Goal: Information Seeking & Learning: Learn about a topic

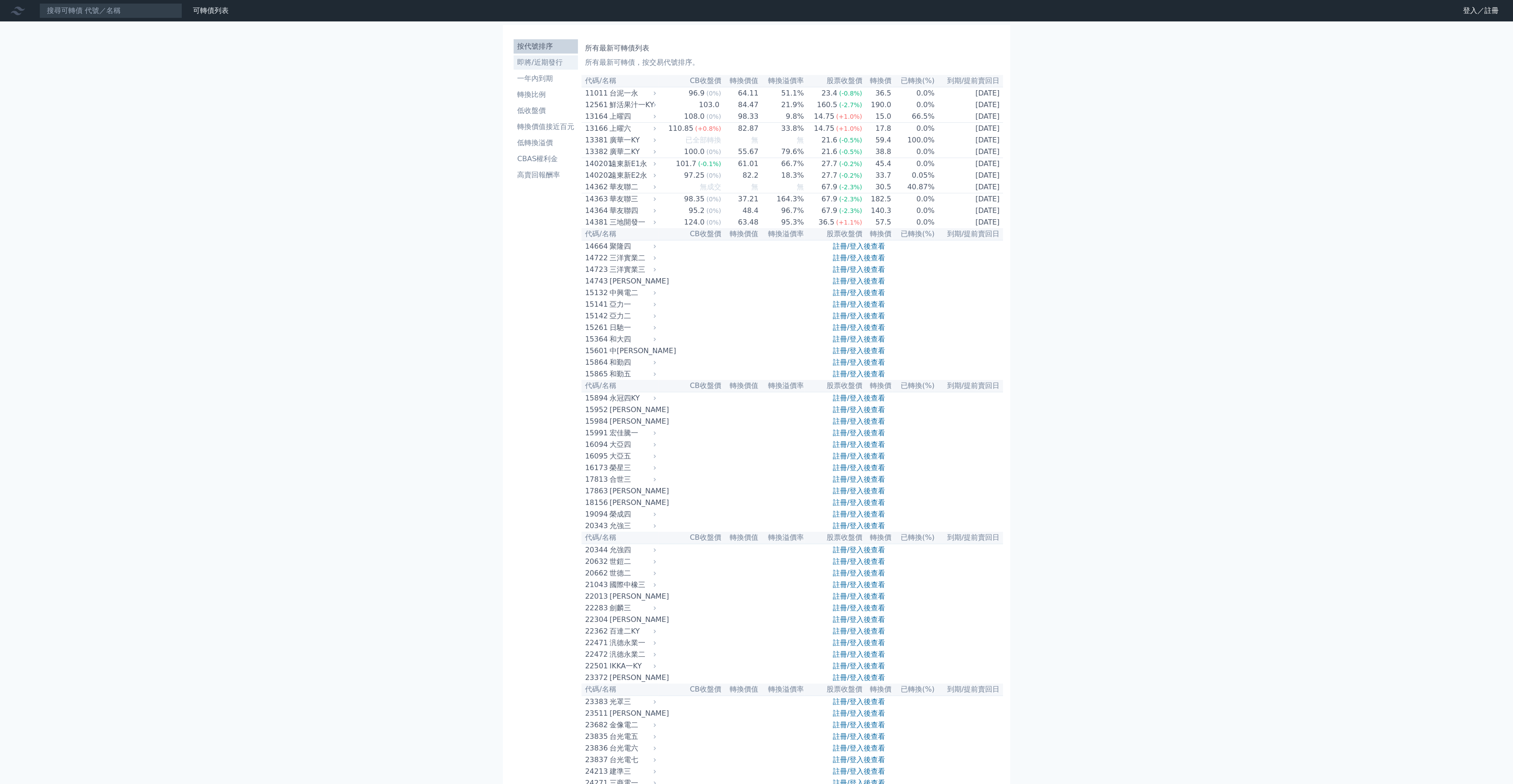
click at [542, 60] on li "即將/近期發行" at bounding box center [546, 62] width 65 height 10
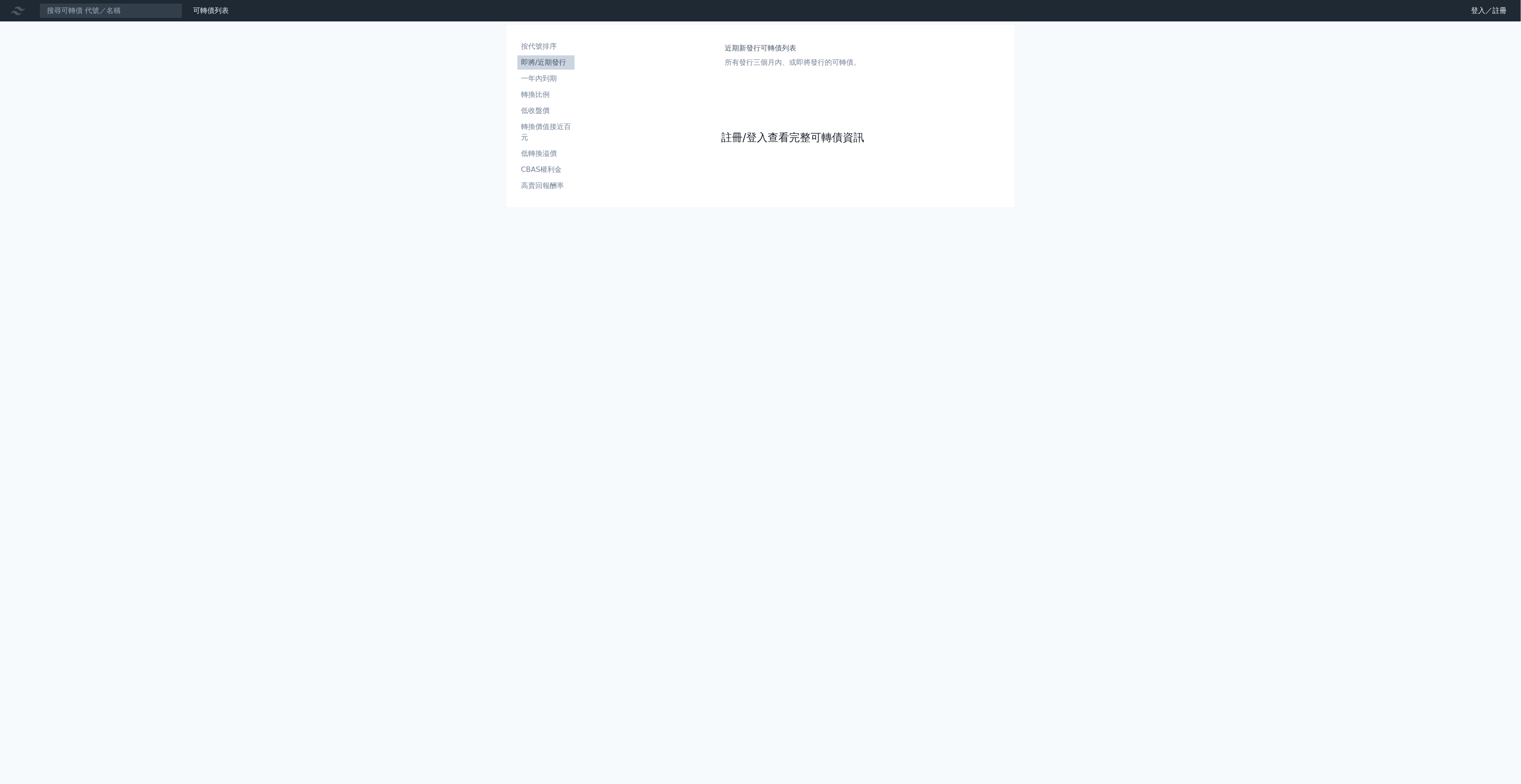
click at [780, 134] on link "註冊/登入查看完整可轉債資訊" at bounding box center [793, 137] width 143 height 14
click at [757, 79] on link "Google 登入／註冊" at bounding box center [760, 79] width 93 height 19
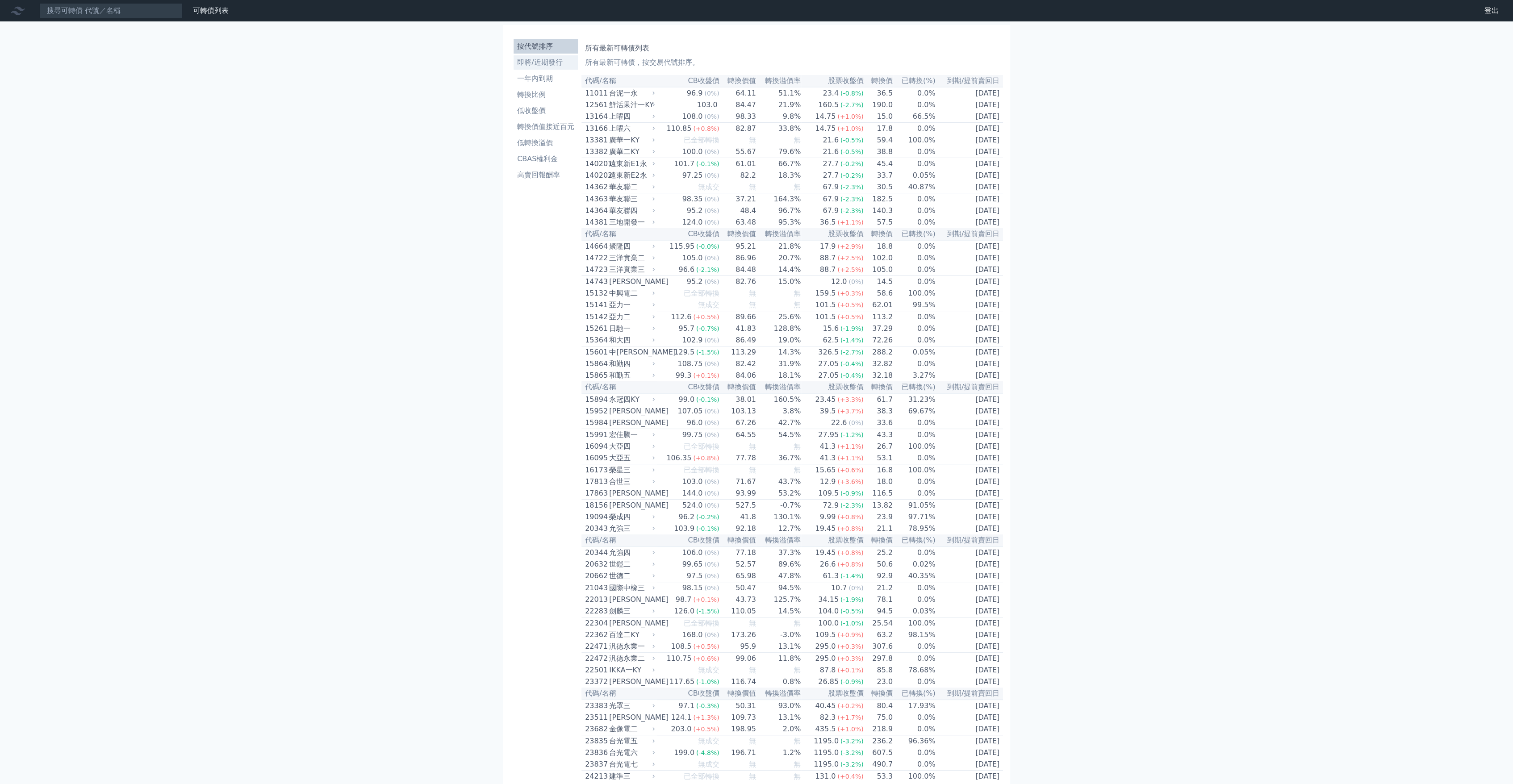
click at [532, 58] on li "即將/近期發行" at bounding box center [546, 62] width 65 height 10
